Goal: Navigation & Orientation: Find specific page/section

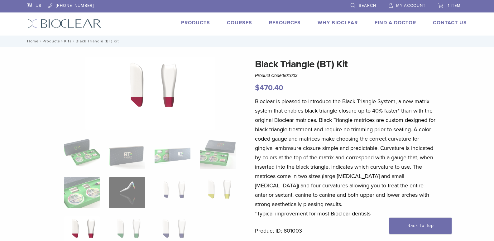
click at [205, 23] on link "Products" at bounding box center [195, 23] width 29 height 6
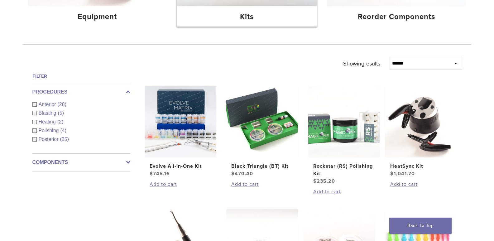
scroll to position [187, 0]
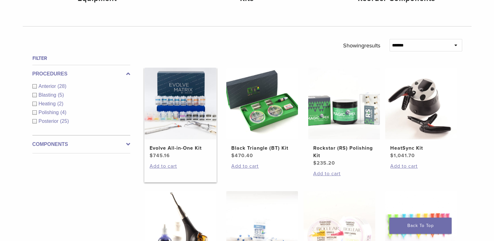
click at [187, 77] on img at bounding box center [181, 104] width 72 height 72
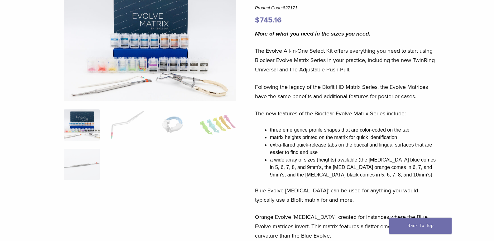
scroll to position [31, 0]
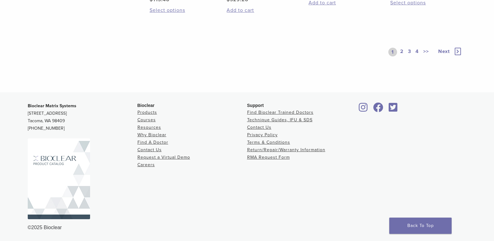
scroll to position [598, 0]
